Goal: Task Accomplishment & Management: Manage account settings

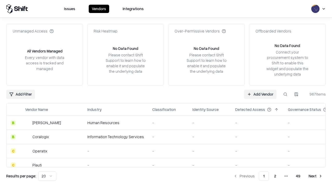
click at [260, 94] on link "Add Vendor" at bounding box center [260, 94] width 32 height 9
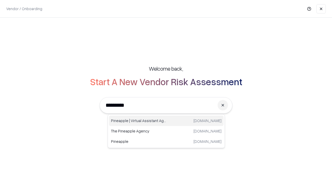
click at [166, 121] on div "Pineapple | Virtual Assistant Agency [DOMAIN_NAME]" at bounding box center [166, 120] width 115 height 10
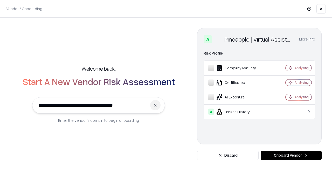
type input "**********"
click at [291, 155] on button "Onboard Vendor" at bounding box center [291, 155] width 61 height 9
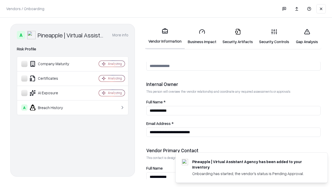
scroll to position [269, 0]
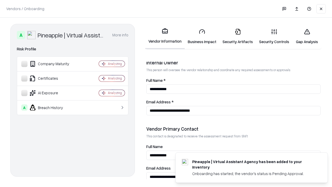
click at [238, 36] on link "Security Artifacts" at bounding box center [238, 36] width 37 height 24
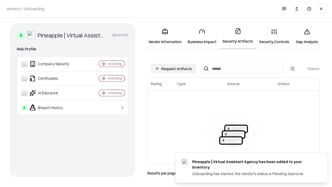
click at [174, 69] on button "Request Artifacts" at bounding box center [173, 68] width 45 height 9
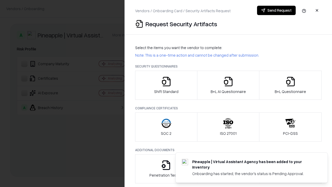
click at [290, 85] on icon "button" at bounding box center [291, 81] width 10 height 10
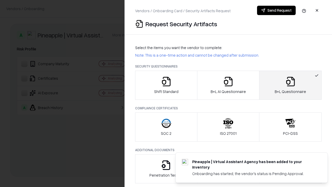
click at [228, 85] on icon "button" at bounding box center [228, 81] width 10 height 10
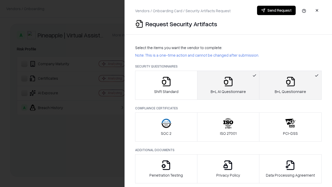
click at [276, 10] on button "Send Request" at bounding box center [276, 10] width 39 height 9
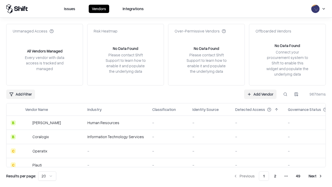
click at [286, 94] on button at bounding box center [285, 94] width 9 height 9
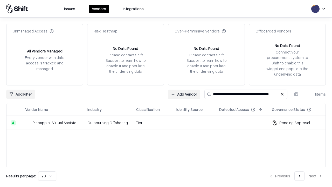
type input "**********"
click at [169, 123] on td "Tier 1" at bounding box center [152, 123] width 40 height 14
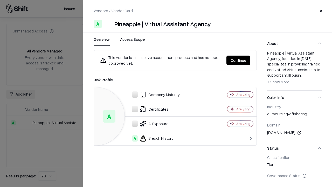
click at [239, 60] on button "Continue" at bounding box center [239, 60] width 24 height 9
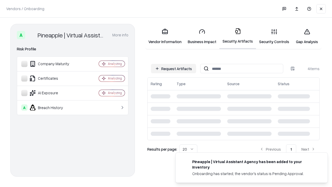
click at [307, 36] on link "Gap Analysis" at bounding box center [307, 36] width 29 height 24
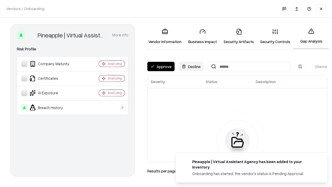
click at [161, 66] on button "Approve" at bounding box center [160, 66] width 27 height 9
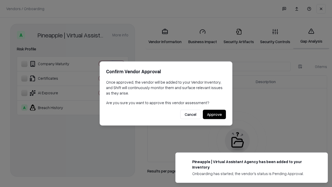
click at [214, 114] on button "Approve" at bounding box center [214, 114] width 23 height 9
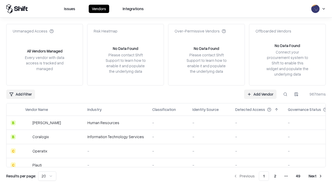
type input "**********"
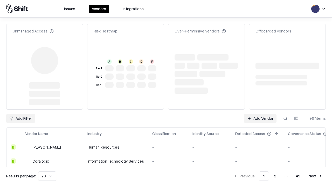
click at [260, 114] on link "Add Vendor" at bounding box center [260, 118] width 32 height 9
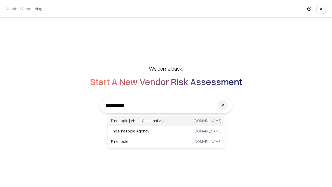
click at [166, 121] on div "Pineapple | Virtual Assistant Agency [DOMAIN_NAME]" at bounding box center [166, 120] width 115 height 10
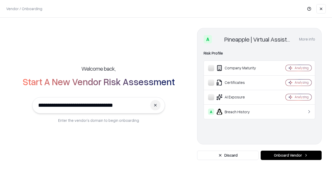
type input "**********"
click at [291, 155] on button "Onboard Vendor" at bounding box center [291, 155] width 61 height 9
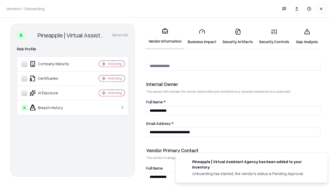
scroll to position [269, 0]
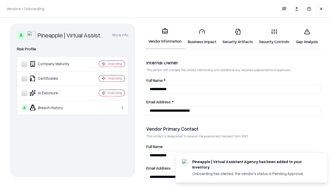
click at [307, 36] on link "Gap Analysis" at bounding box center [307, 36] width 29 height 24
